Goal: Information Seeking & Learning: Learn about a topic

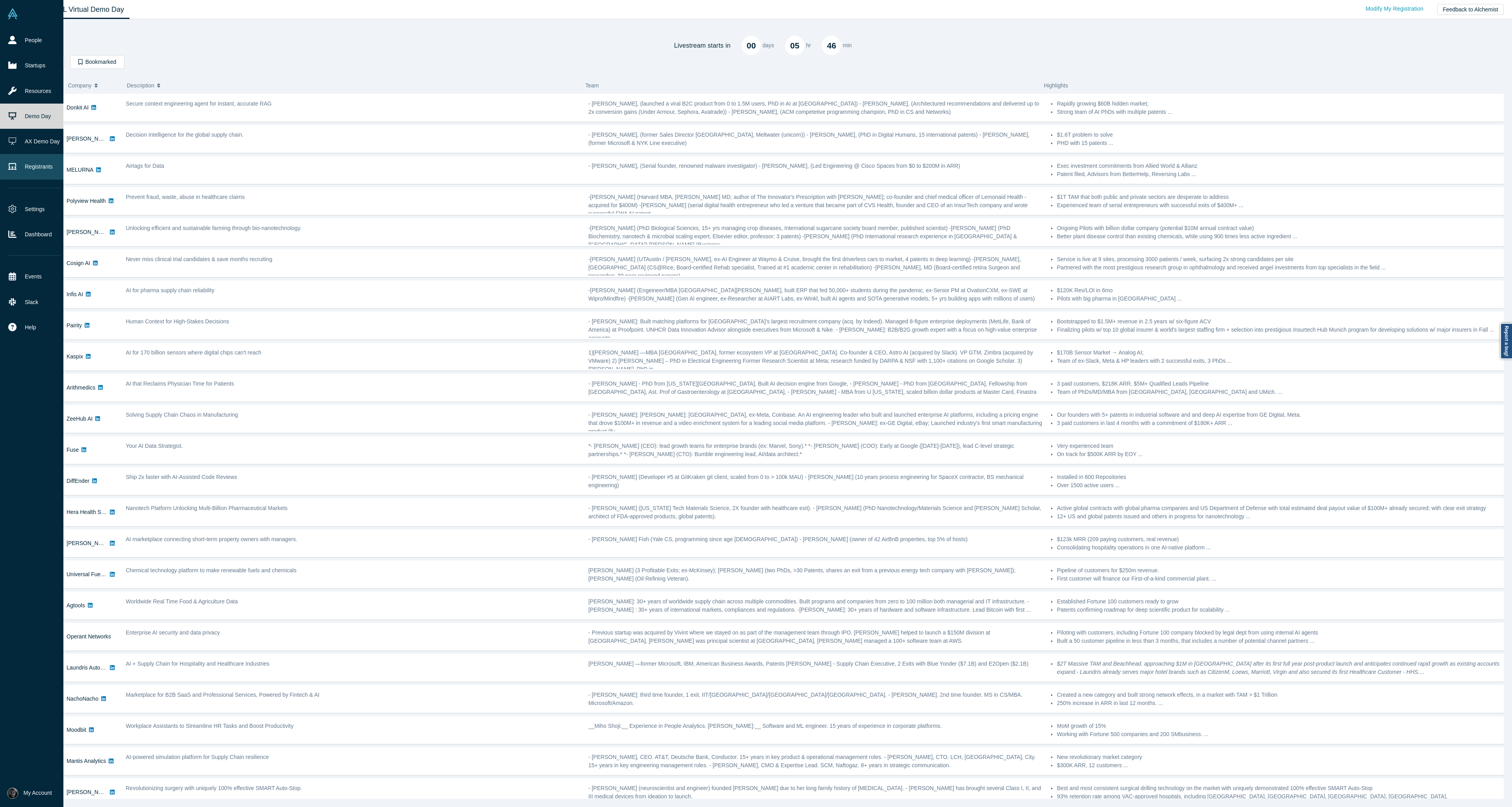
click at [42, 169] on link "Registrants" at bounding box center [35, 166] width 69 height 25
